Goal: Task Accomplishment & Management: Use online tool/utility

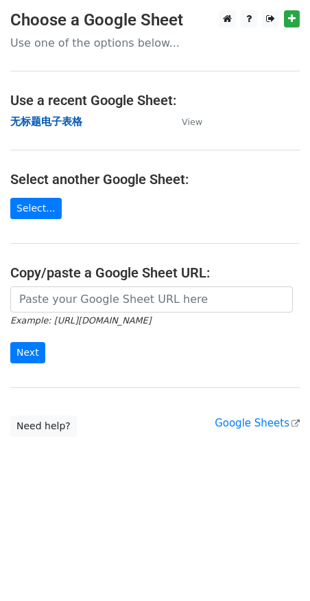
click at [66, 120] on strong "无标题电子表格" at bounding box center [46, 121] width 72 height 12
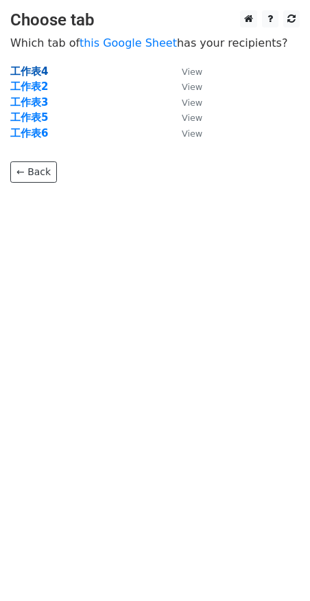
click at [31, 69] on strong "工作表4" at bounding box center [29, 71] width 38 height 12
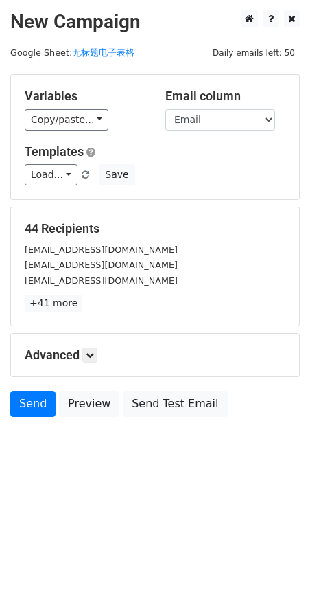
click at [43, 130] on div "Variables Copy/paste... {{Email}} {{Name}} Email column Email Name Templates Lo…" at bounding box center [155, 137] width 288 height 124
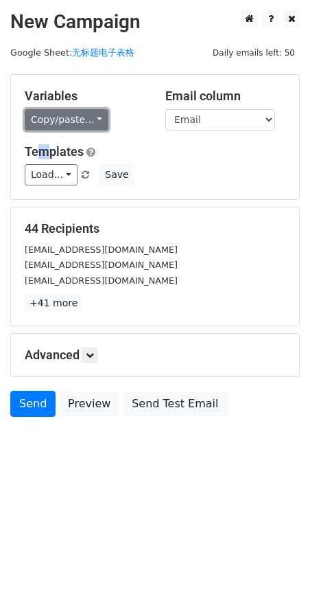
click at [42, 113] on link "Copy/paste..." at bounding box center [67, 119] width 84 height 21
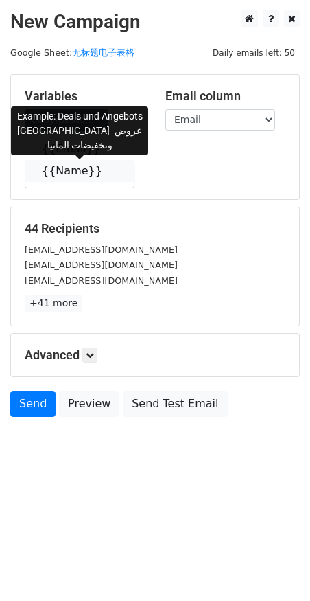
click at [86, 161] on link "{{Name}}" at bounding box center [79, 171] width 109 height 22
copy link "m"
